Goal: Information Seeking & Learning: Learn about a topic

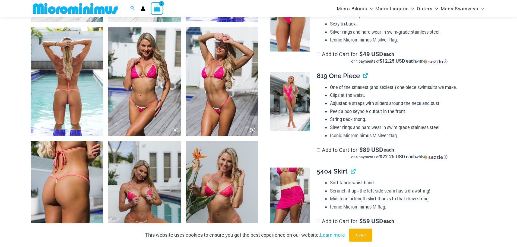
scroll to position [510, 0]
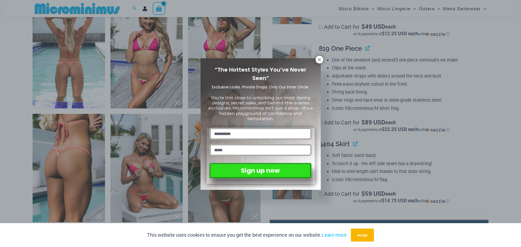
click at [315, 61] on div "“The Hottest Styles You’ve Never Seen” Exclusive Looks. Private Drops. Only Our…" at bounding box center [260, 124] width 120 height 132
click at [318, 58] on icon at bounding box center [319, 59] width 5 height 5
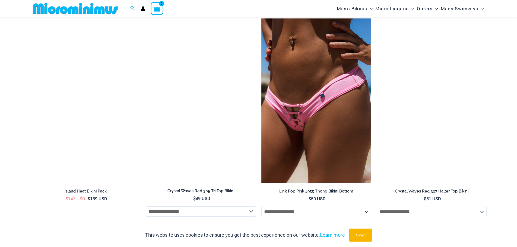
scroll to position [1215, 0]
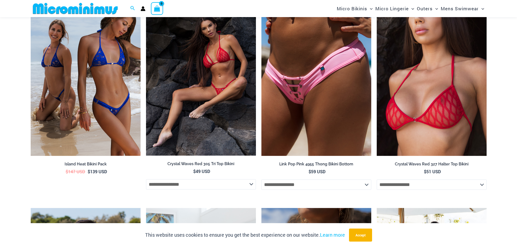
click at [200, 71] on img at bounding box center [201, 73] width 110 height 164
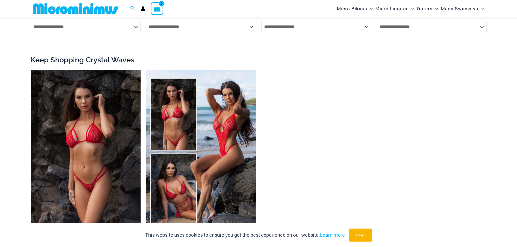
scroll to position [810, 0]
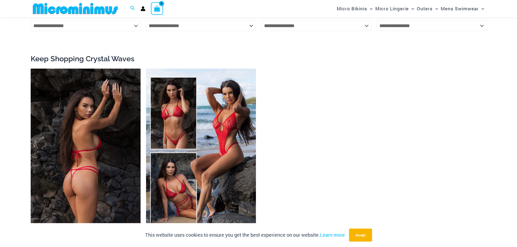
click at [90, 134] on img at bounding box center [86, 151] width 110 height 165
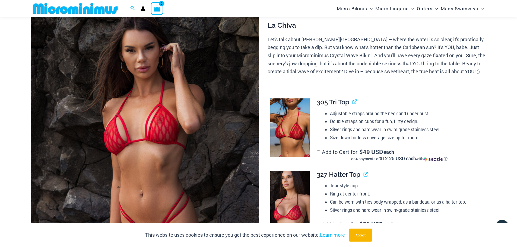
scroll to position [77, 0]
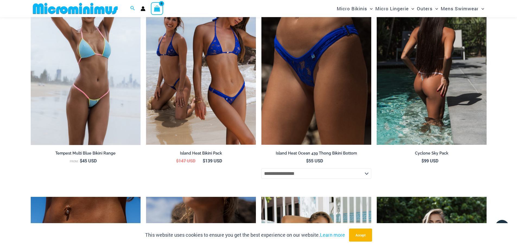
scroll to position [1758, 0]
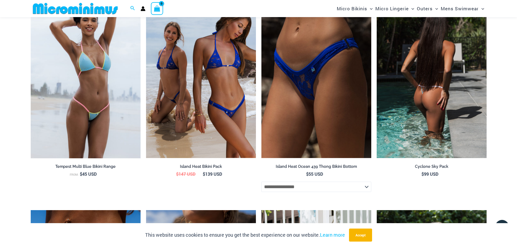
click at [439, 123] on img at bounding box center [431, 75] width 110 height 165
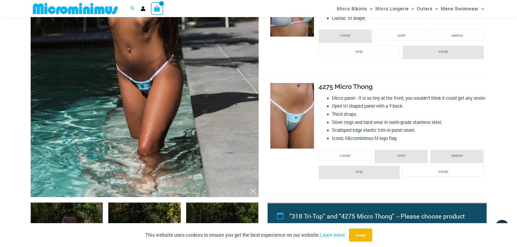
scroll to position [213, 0]
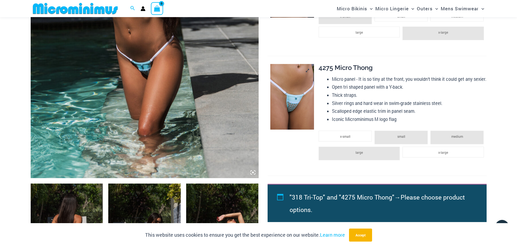
click at [299, 118] on img at bounding box center [292, 97] width 44 height 66
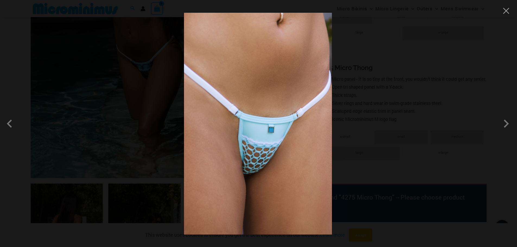
click at [252, 134] on img at bounding box center [258, 124] width 148 height 222
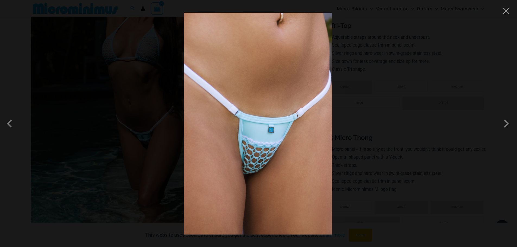
scroll to position [132, 0]
click at [258, 133] on img at bounding box center [258, 124] width 148 height 222
click at [8, 144] on div at bounding box center [258, 123] width 517 height 247
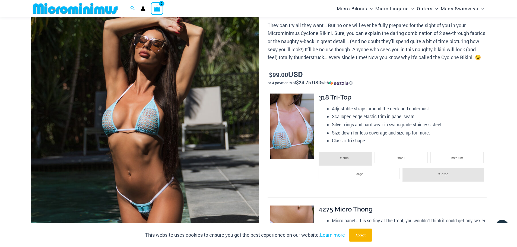
scroll to position [0, 0]
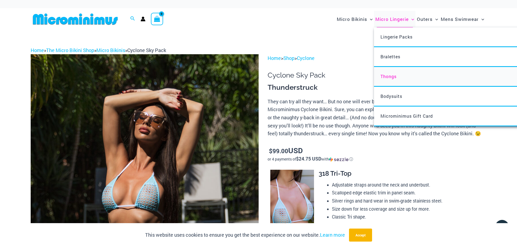
click at [388, 74] on span "Thongs" at bounding box center [388, 76] width 16 height 6
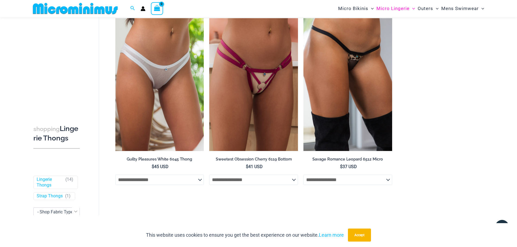
scroll to position [597, 0]
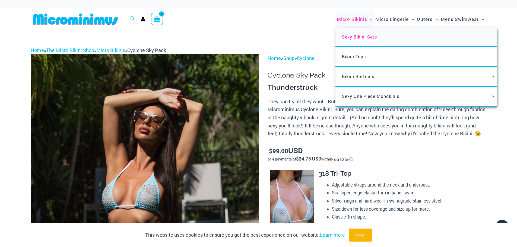
click at [359, 38] on span "Sexy Bikini Sets" at bounding box center [359, 37] width 35 height 6
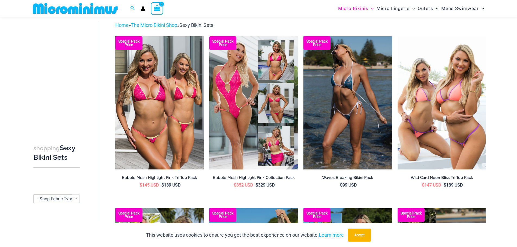
scroll to position [23, 0]
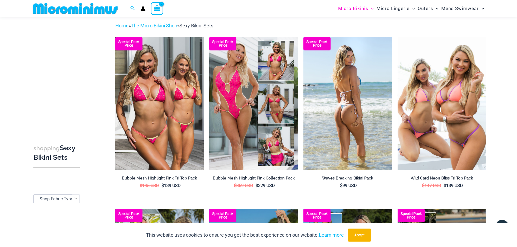
click at [356, 81] on img at bounding box center [347, 103] width 89 height 133
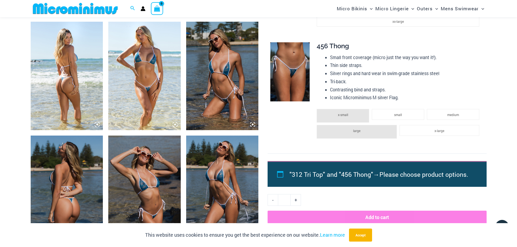
scroll to position [375, 0]
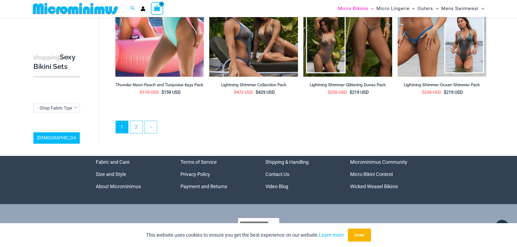
scroll to position [1320, 0]
click at [136, 129] on link "2" at bounding box center [136, 127] width 12 height 13
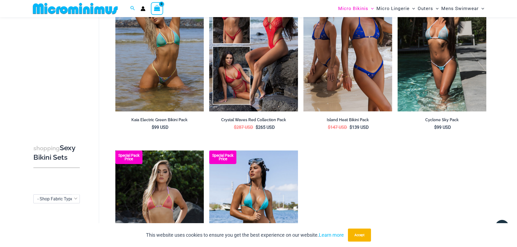
scroll to position [647, 0]
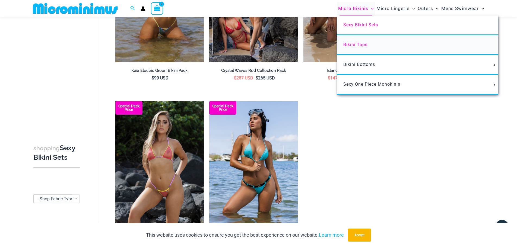
click at [351, 44] on span "Bikini Tops" at bounding box center [355, 44] width 24 height 5
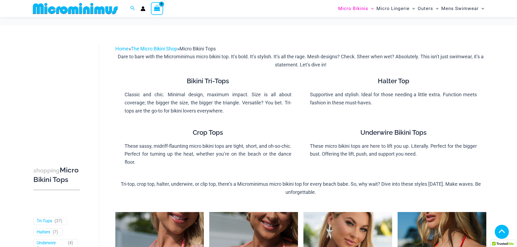
scroll to position [161, 0]
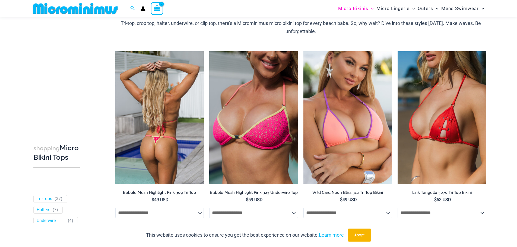
click at [163, 143] on img at bounding box center [159, 117] width 89 height 133
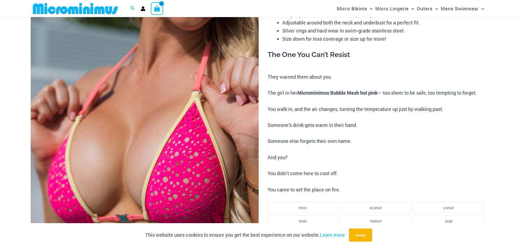
scroll to position [77, 0]
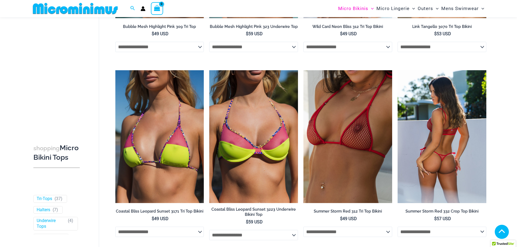
scroll to position [327, 0]
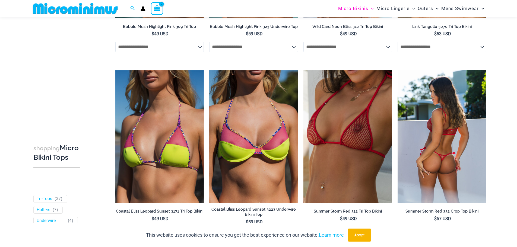
click at [436, 115] on img at bounding box center [441, 136] width 89 height 133
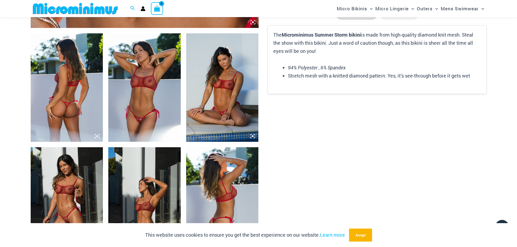
scroll to position [375, 0]
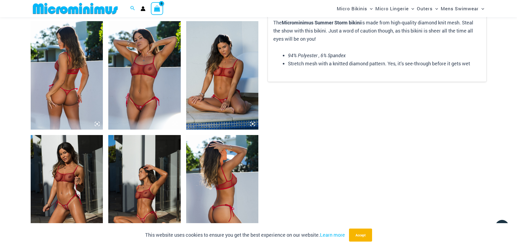
click at [99, 172] on img at bounding box center [67, 189] width 72 height 108
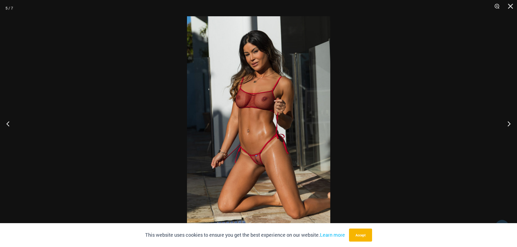
click at [273, 101] on img at bounding box center [258, 123] width 143 height 215
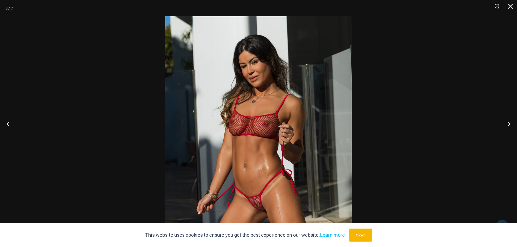
click at [254, 118] on img at bounding box center [258, 155] width 186 height 279
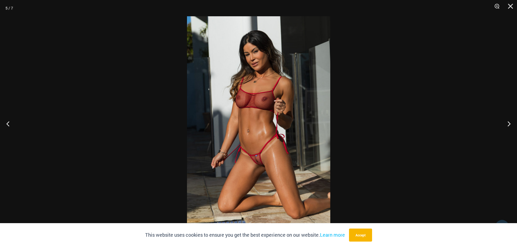
click at [254, 118] on img at bounding box center [258, 123] width 143 height 215
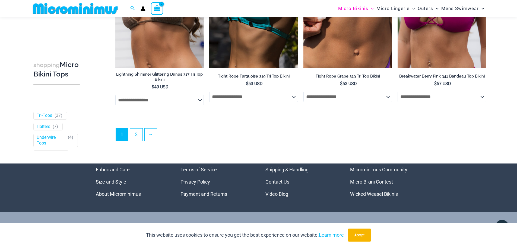
scroll to position [1628, 0]
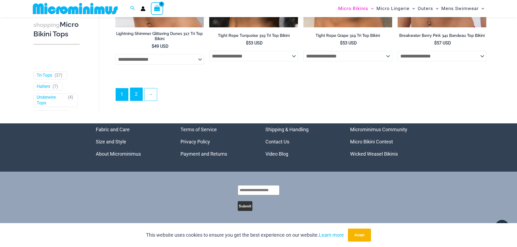
click at [139, 94] on link "2" at bounding box center [136, 94] width 12 height 13
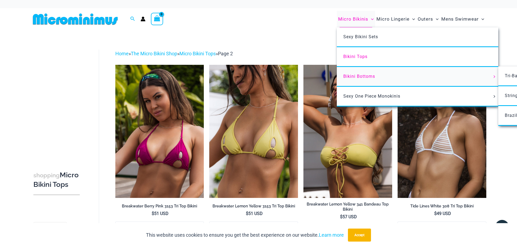
click at [351, 72] on link "Bikini Bottoms" at bounding box center [417, 77] width 161 height 20
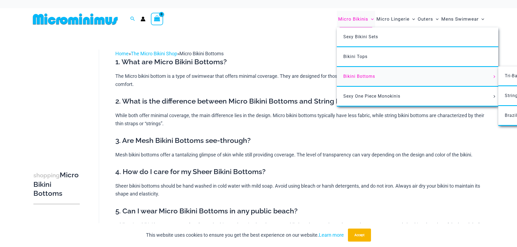
click at [355, 77] on span "Bikini Bottoms" at bounding box center [359, 76] width 32 height 5
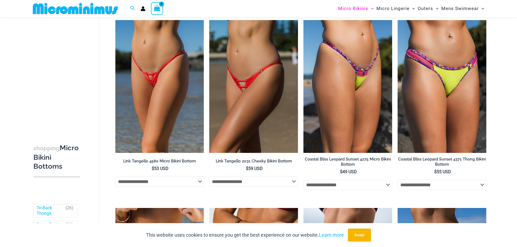
scroll to position [458, 0]
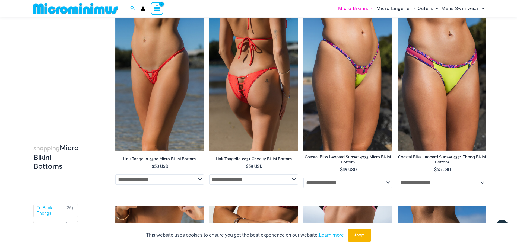
click at [240, 57] on img at bounding box center [253, 84] width 89 height 133
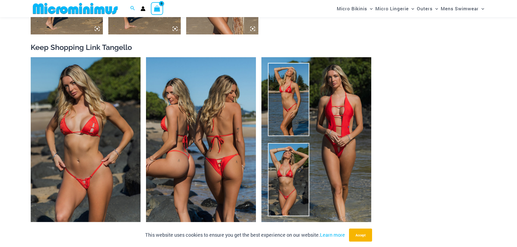
scroll to position [565, 0]
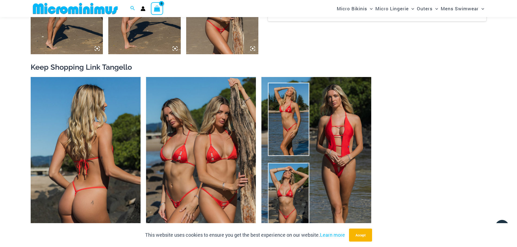
click at [94, 202] on img at bounding box center [86, 159] width 110 height 165
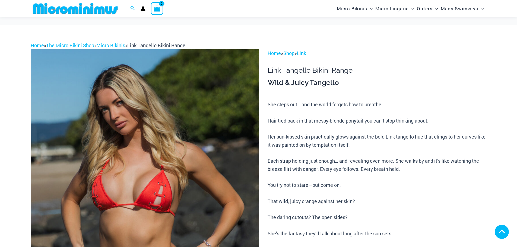
scroll to position [106, 0]
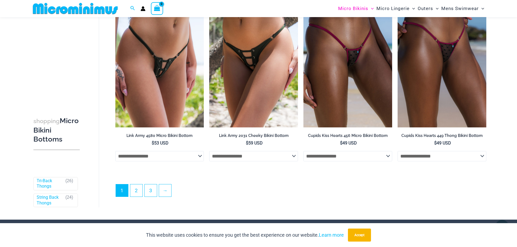
scroll to position [1638, 0]
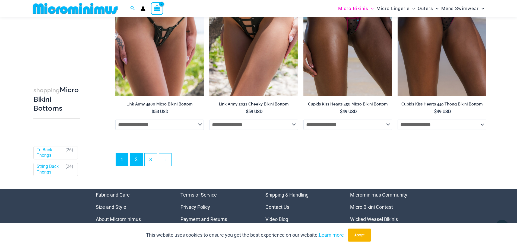
click at [137, 161] on link "2" at bounding box center [136, 159] width 12 height 13
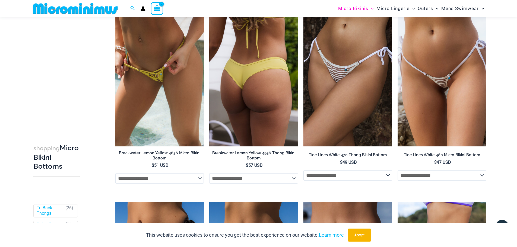
scroll to position [620, 0]
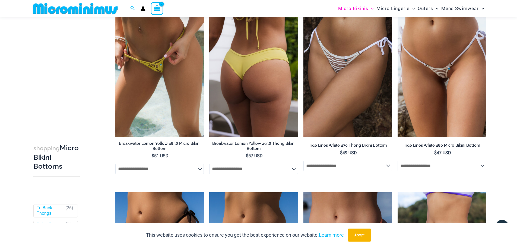
click at [261, 95] on img at bounding box center [253, 70] width 89 height 133
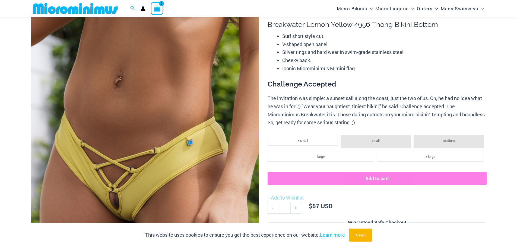
scroll to position [49, 0]
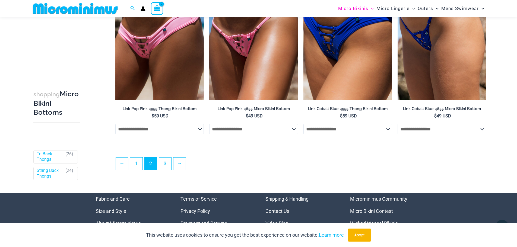
scroll to position [1443, 0]
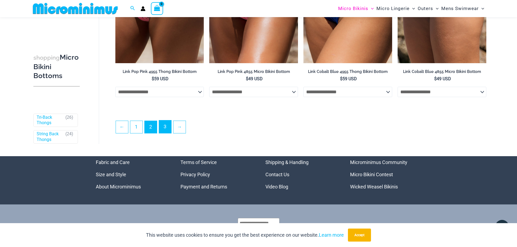
click at [165, 130] on link "3" at bounding box center [165, 126] width 12 height 13
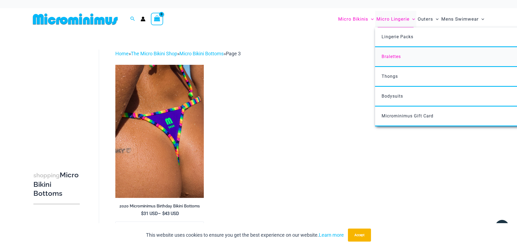
click at [389, 57] on span "Bralettes" at bounding box center [390, 56] width 19 height 5
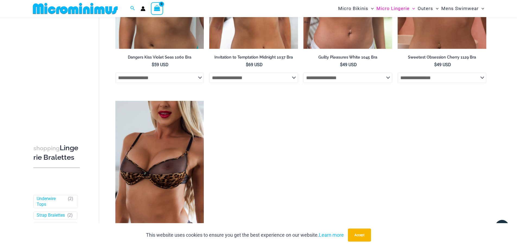
scroll to position [321, 0]
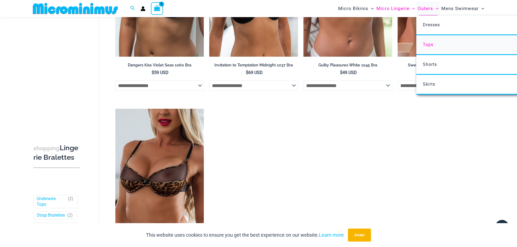
click at [433, 46] on link "Tops" at bounding box center [496, 45] width 161 height 20
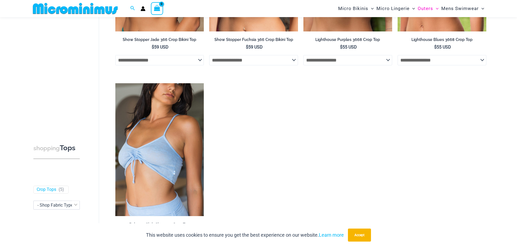
scroll to position [186, 0]
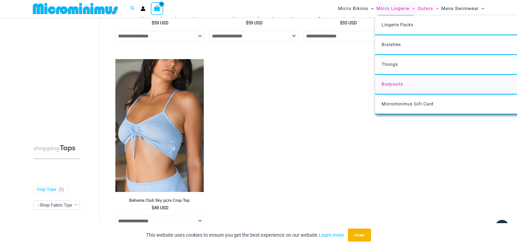
click at [393, 86] on span "Bodysuits" at bounding box center [391, 84] width 21 height 5
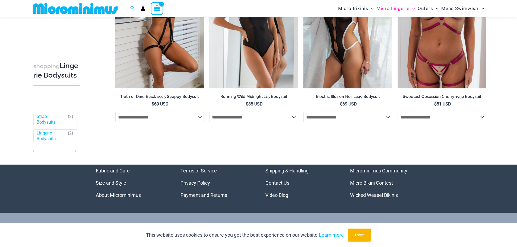
scroll to position [104, 0]
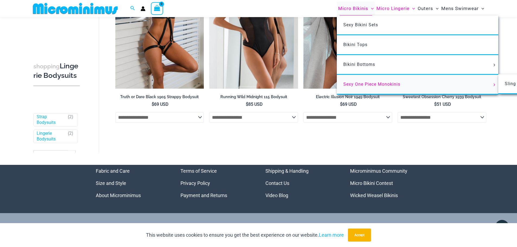
click at [354, 84] on span "Sexy One Piece Monokinis" at bounding box center [371, 84] width 57 height 5
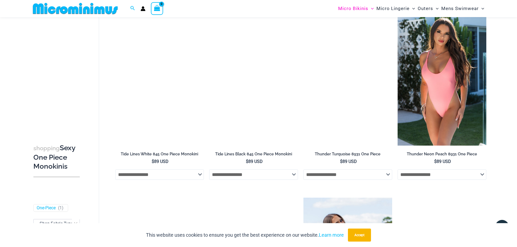
scroll to position [783, 0]
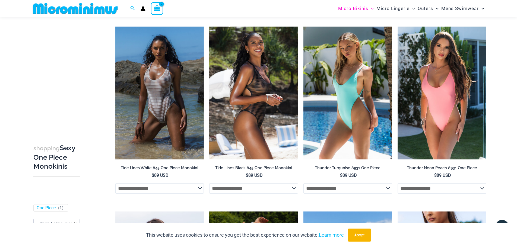
click at [264, 84] on img at bounding box center [253, 93] width 89 height 133
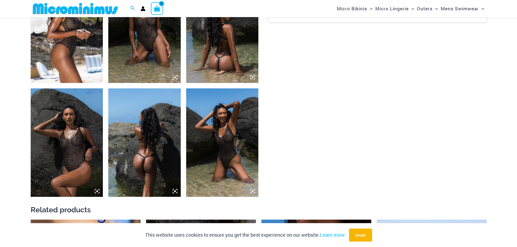
scroll to position [431, 0]
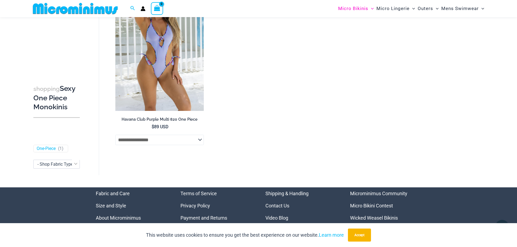
scroll to position [1397, 0]
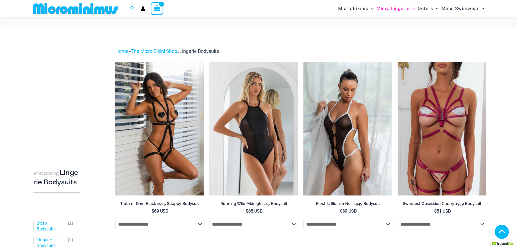
scroll to position [102, 0]
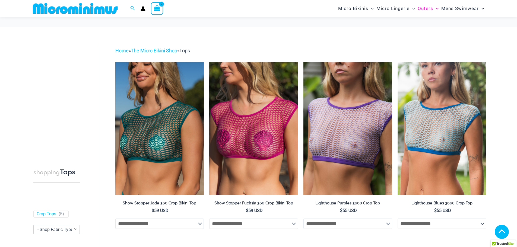
scroll to position [184, 0]
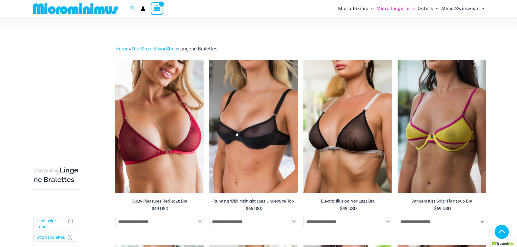
scroll to position [321, 0]
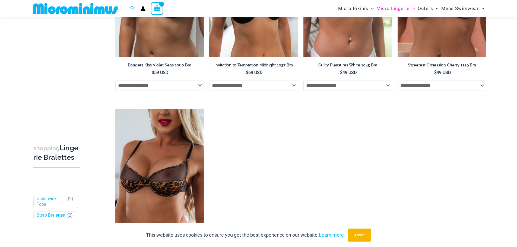
click at [60, 8] on img at bounding box center [75, 8] width 89 height 12
